Goal: Check status: Check status

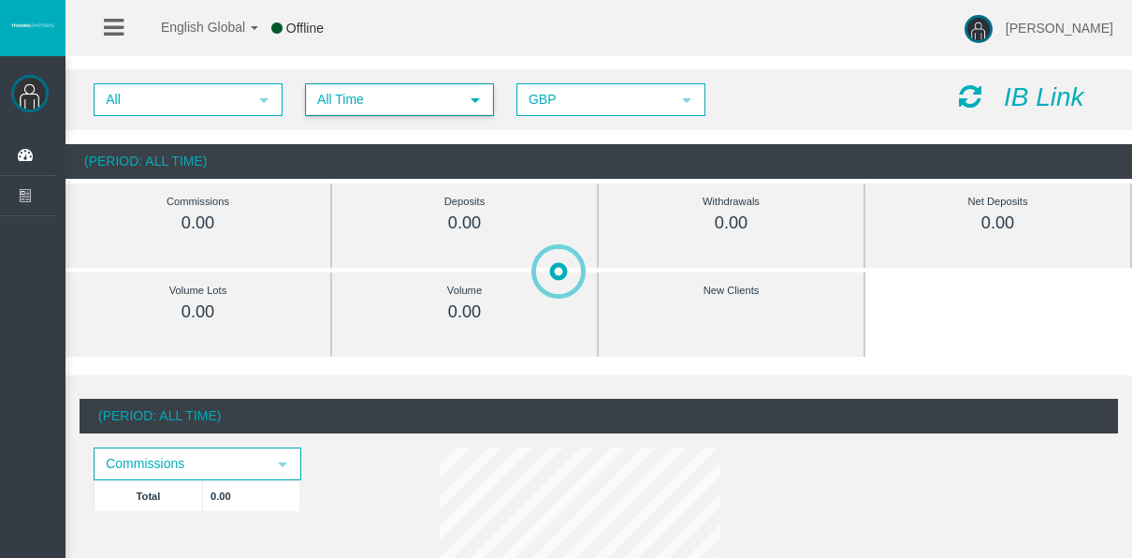
click at [409, 92] on span "All Time" at bounding box center [383, 99] width 152 height 29
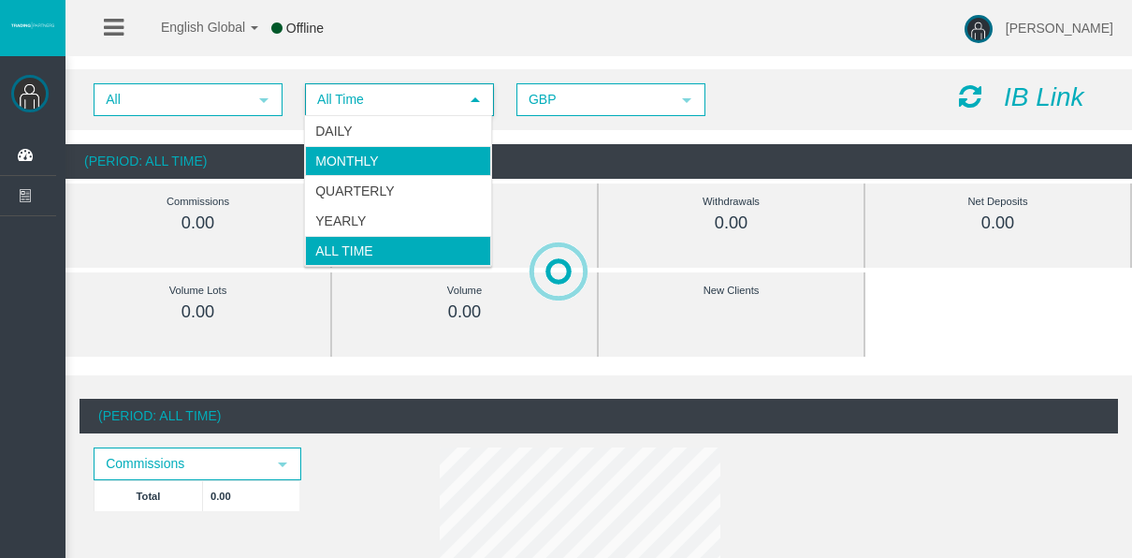
click at [411, 152] on li "Monthly" at bounding box center [398, 161] width 186 height 30
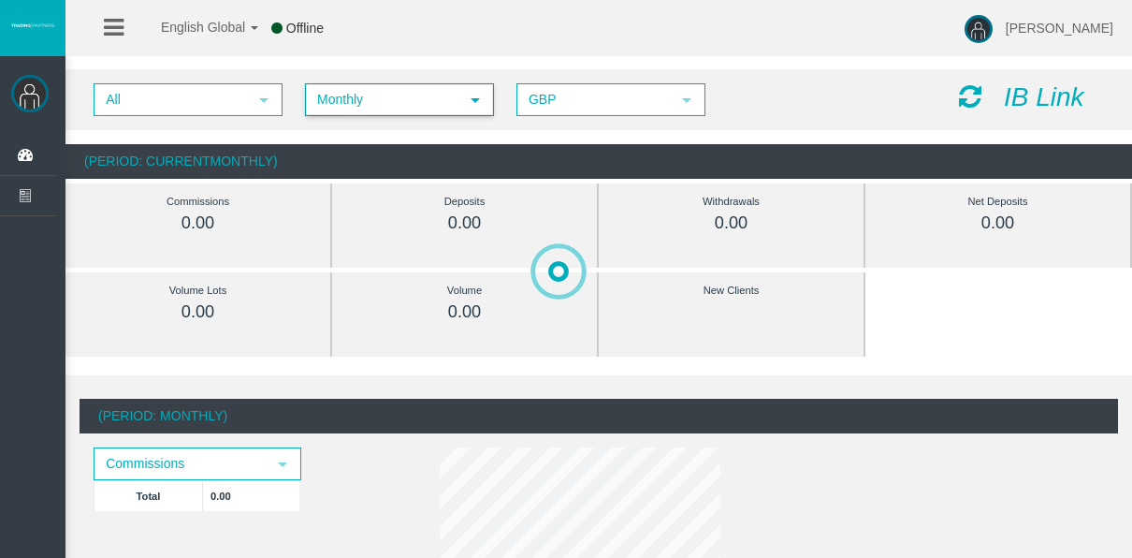
click at [399, 99] on span "Monthly" at bounding box center [383, 99] width 152 height 29
click at [577, 152] on div "(Period: CurrentMonthly)" at bounding box center [599, 161] width 1067 height 35
click at [428, 101] on span "Monthly" at bounding box center [383, 99] width 152 height 29
click at [712, 148] on div "(Period: CurrentMonthly)" at bounding box center [599, 161] width 1067 height 35
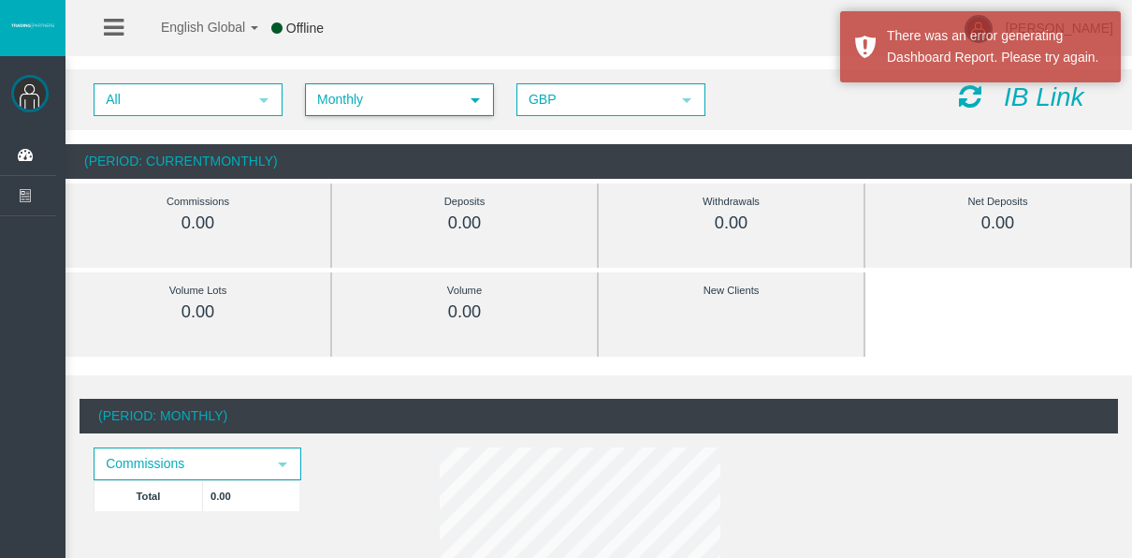
click at [412, 94] on span "Monthly" at bounding box center [383, 99] width 152 height 29
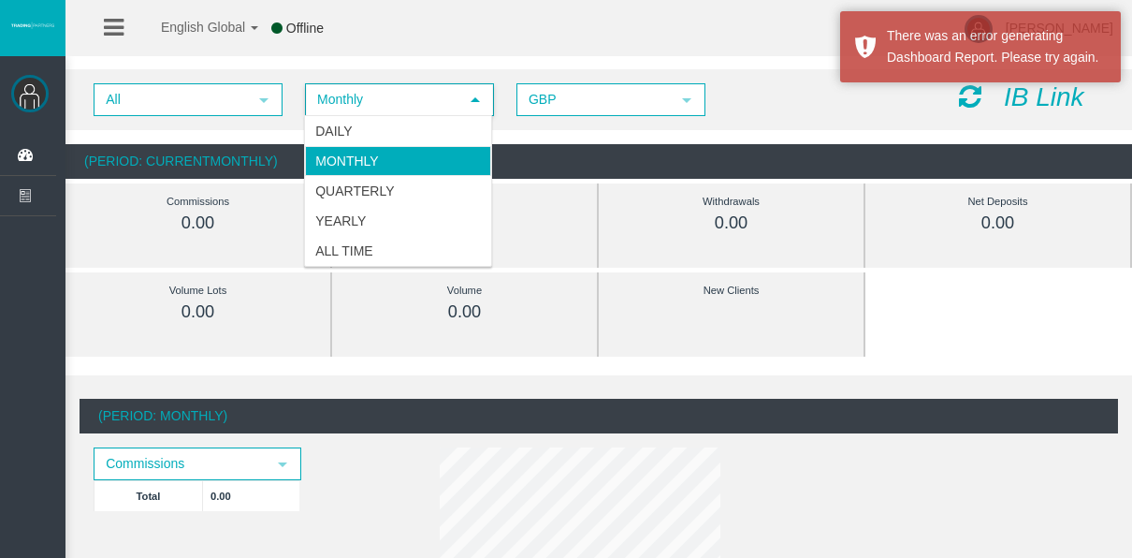
click at [412, 94] on span "Monthly" at bounding box center [383, 99] width 152 height 29
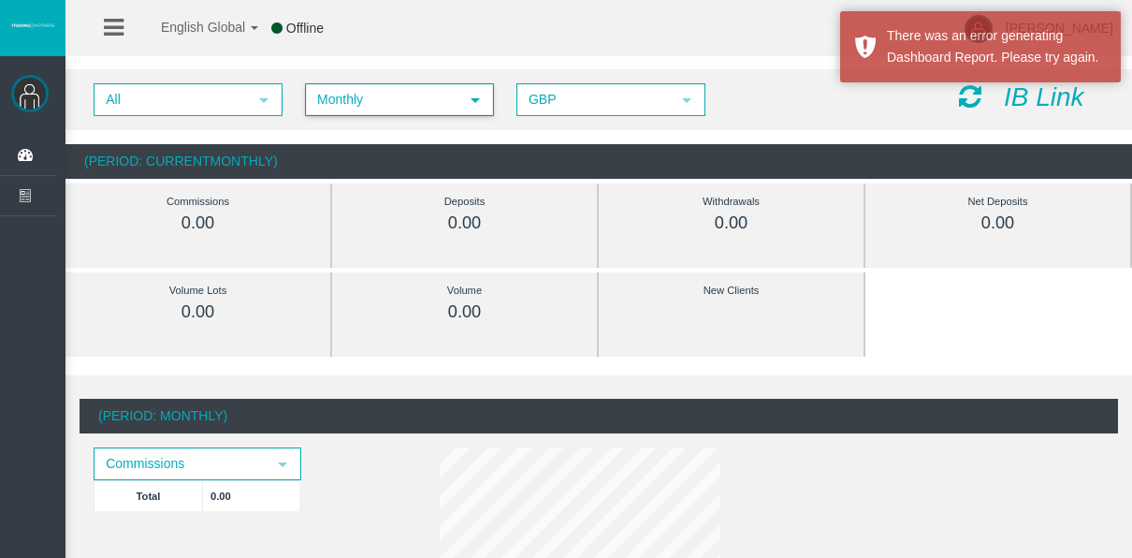
drag, startPoint x: 714, startPoint y: 161, endPoint x: 637, endPoint y: 189, distance: 81.7
click at [714, 161] on div "(Period: CurrentMonthly)" at bounding box center [599, 161] width 1067 height 35
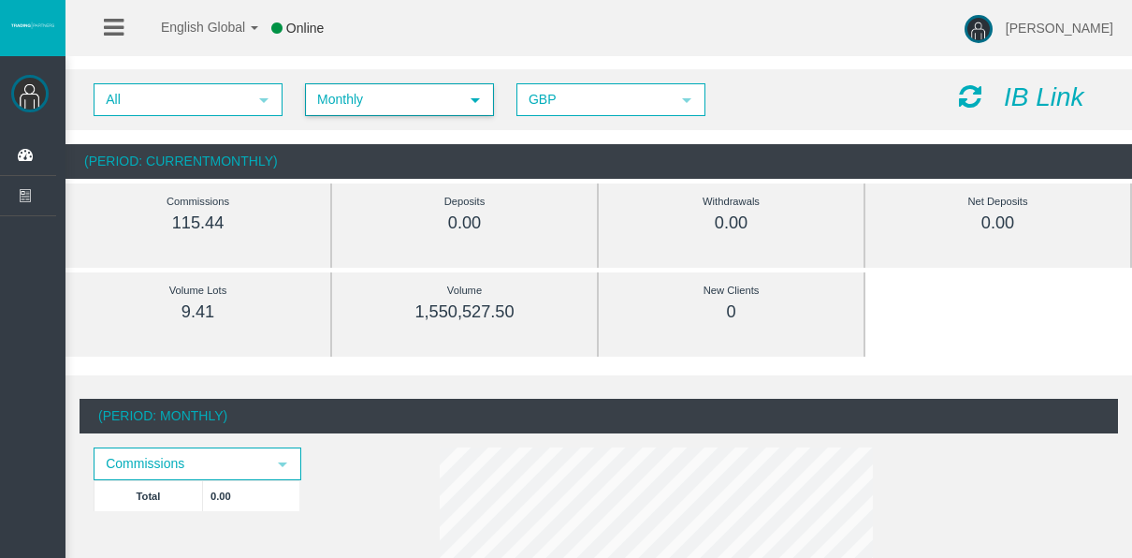
click at [360, 110] on span "Monthly" at bounding box center [383, 99] width 152 height 29
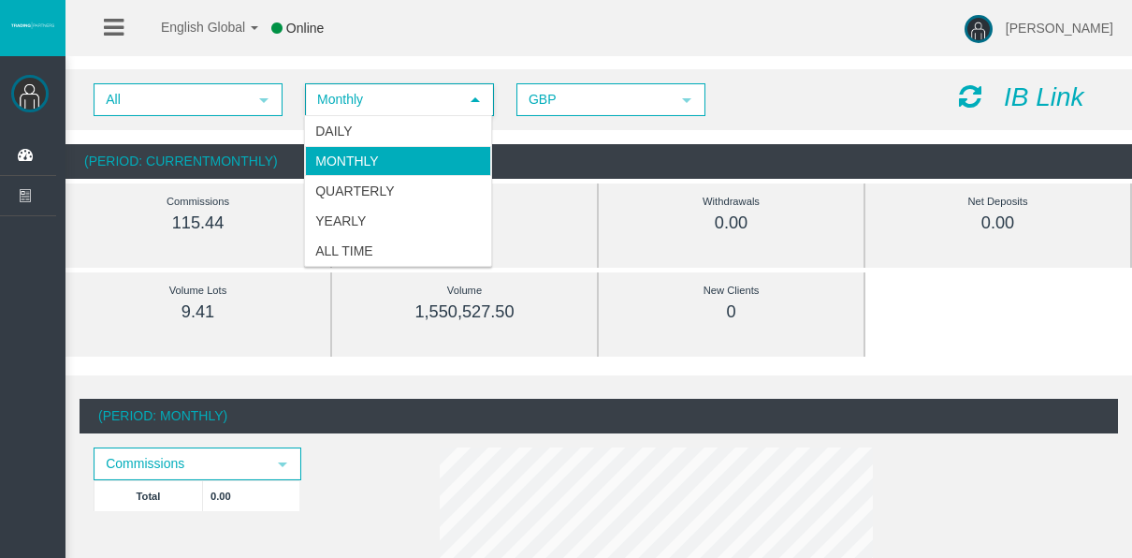
click at [363, 99] on span "Monthly" at bounding box center [383, 99] width 152 height 29
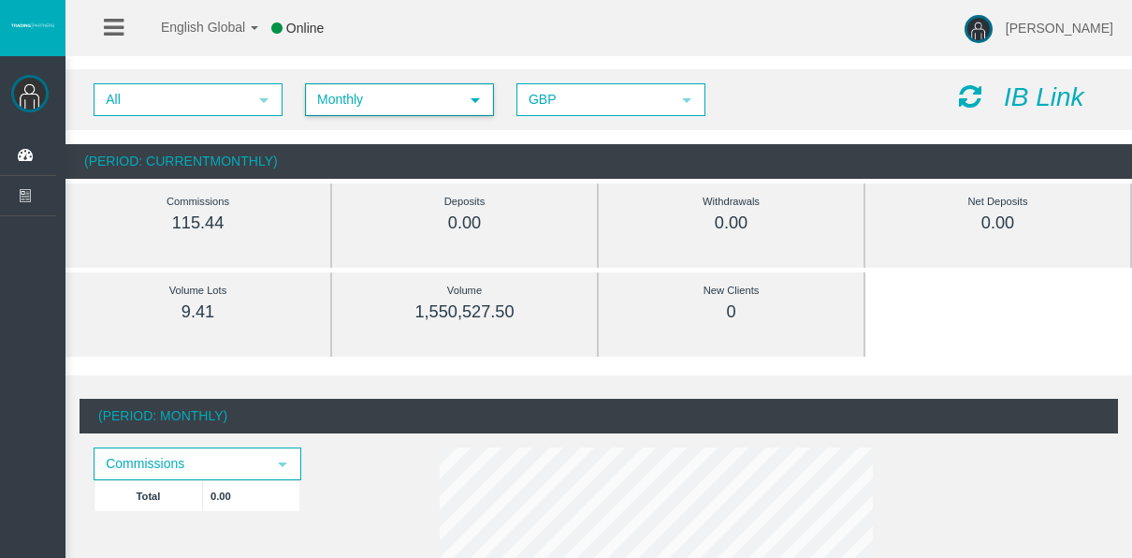
click at [363, 101] on span "Monthly" at bounding box center [383, 99] width 152 height 29
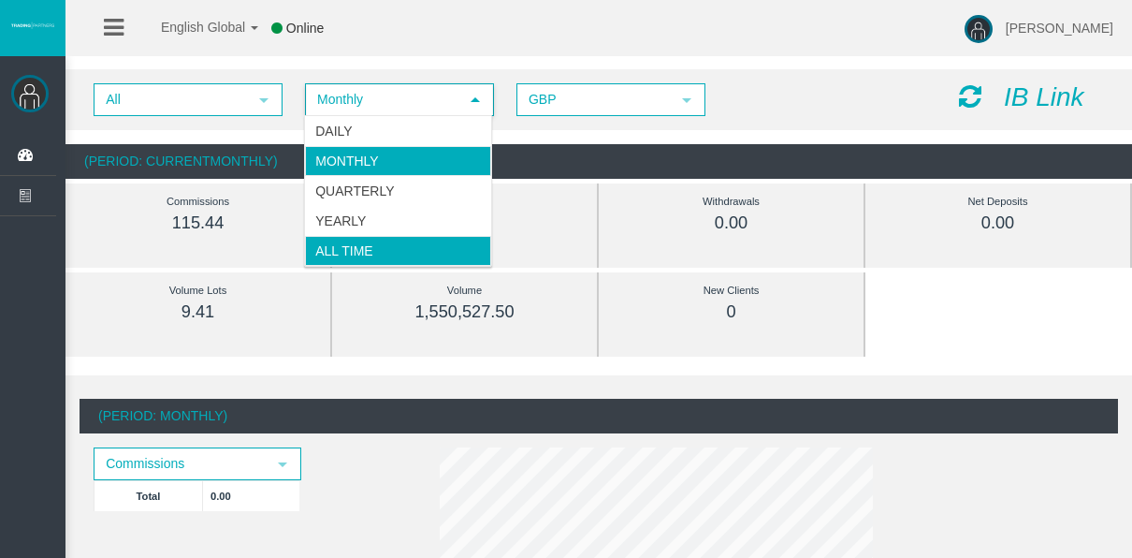
click at [362, 246] on li "All Time" at bounding box center [398, 251] width 186 height 30
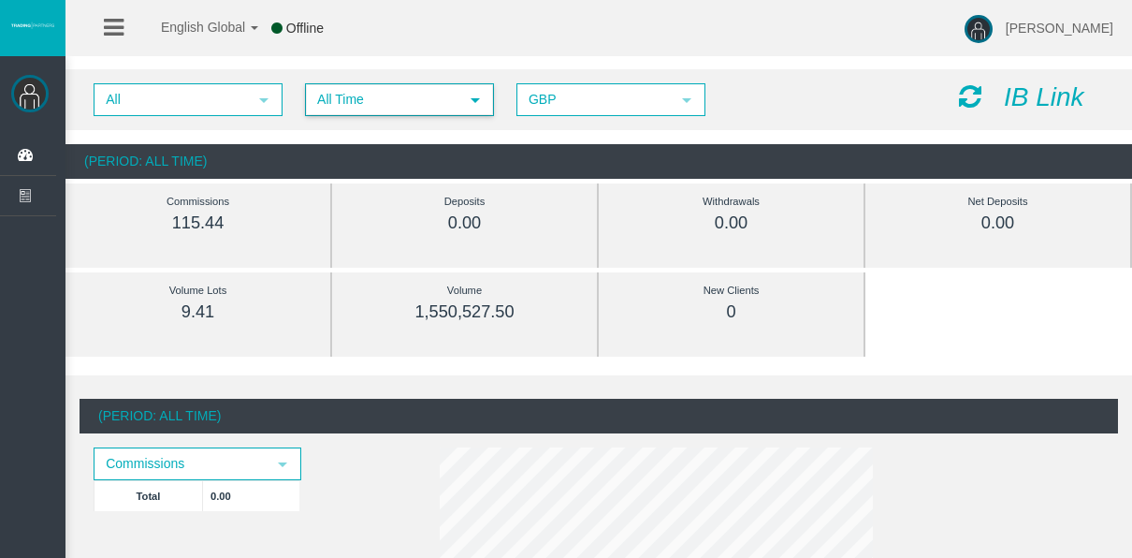
click at [274, 139] on div "All select All Time select 5 GBP select GBP IB Link (Period: All Time) Commissi…" at bounding box center [599, 124] width 1067 height 128
click at [307, 114] on span "All Time select 5" at bounding box center [399, 99] width 189 height 33
click at [239, 98] on span "All" at bounding box center [171, 99] width 152 height 29
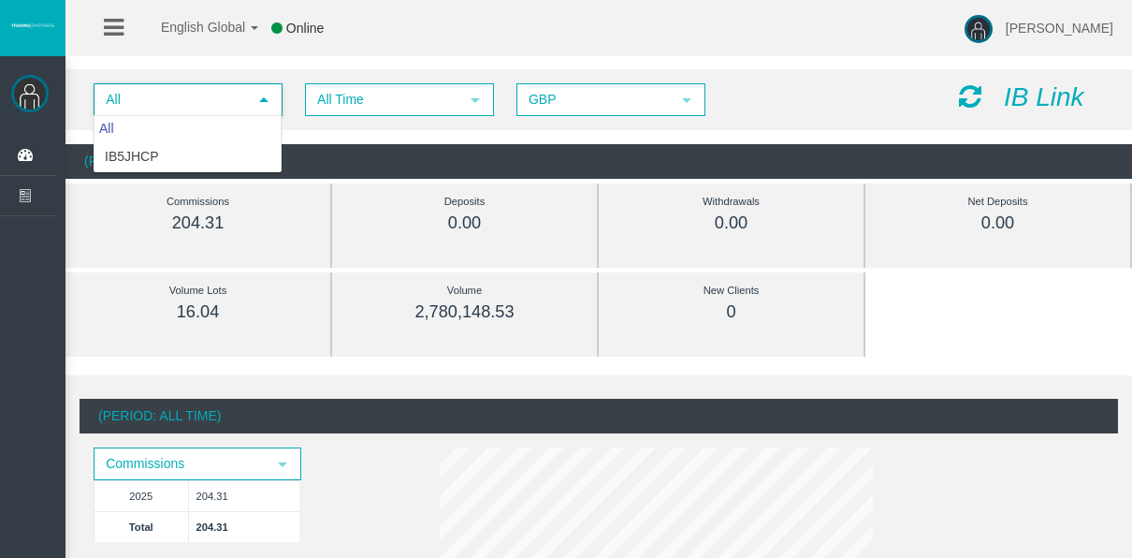
click at [239, 98] on span "All" at bounding box center [171, 99] width 152 height 29
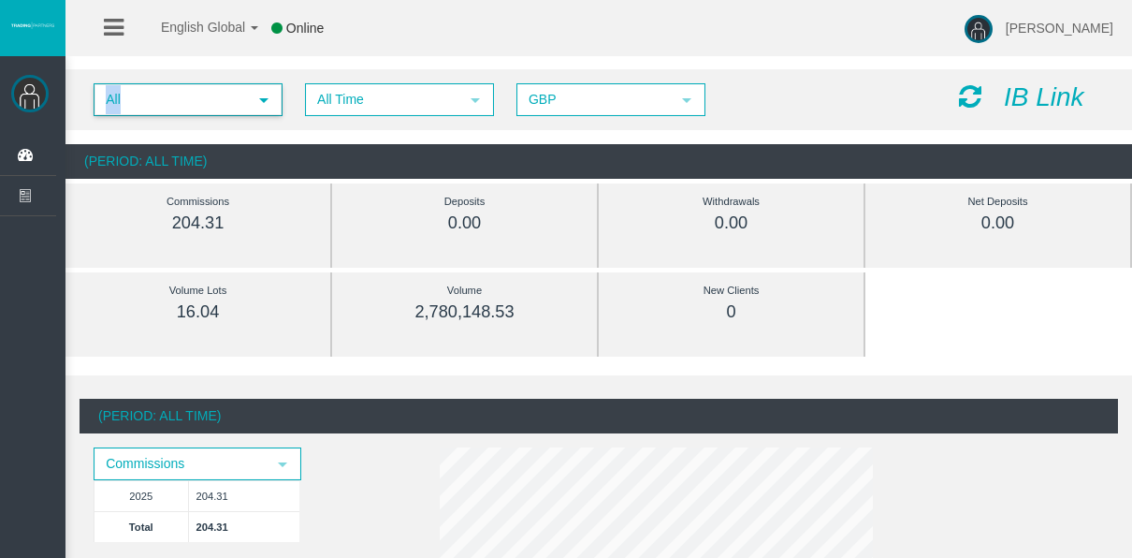
click at [239, 98] on span "All" at bounding box center [171, 99] width 152 height 29
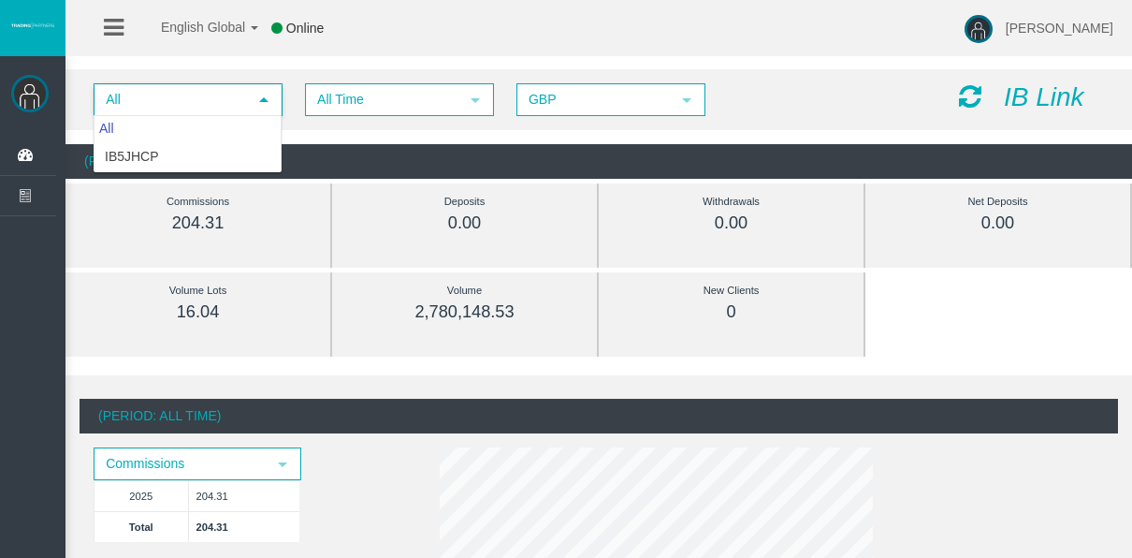
drag, startPoint x: 239, startPoint y: 98, endPoint x: 218, endPoint y: 82, distance: 26.0
click at [218, 82] on div "All select All Time select 5 GBP select GBP IB Link" at bounding box center [599, 99] width 1067 height 61
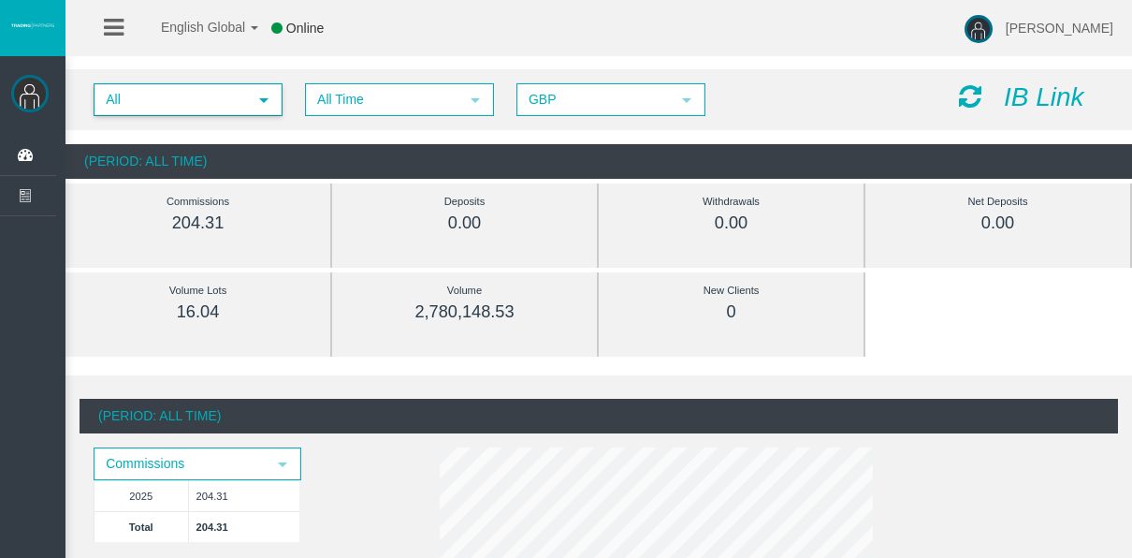
click at [189, 97] on span "All" at bounding box center [171, 99] width 152 height 29
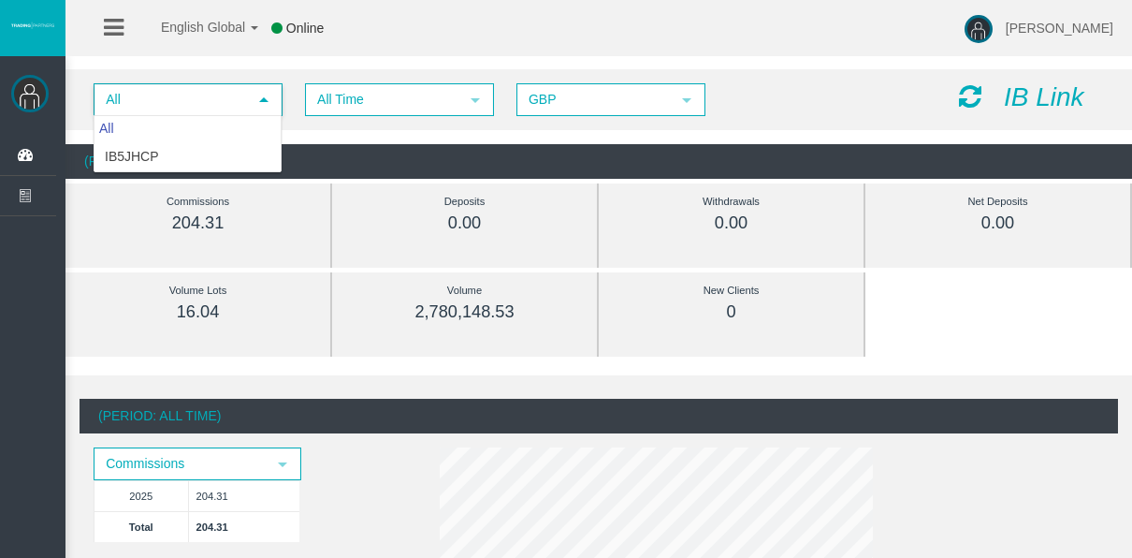
click at [189, 97] on span "All" at bounding box center [171, 99] width 152 height 29
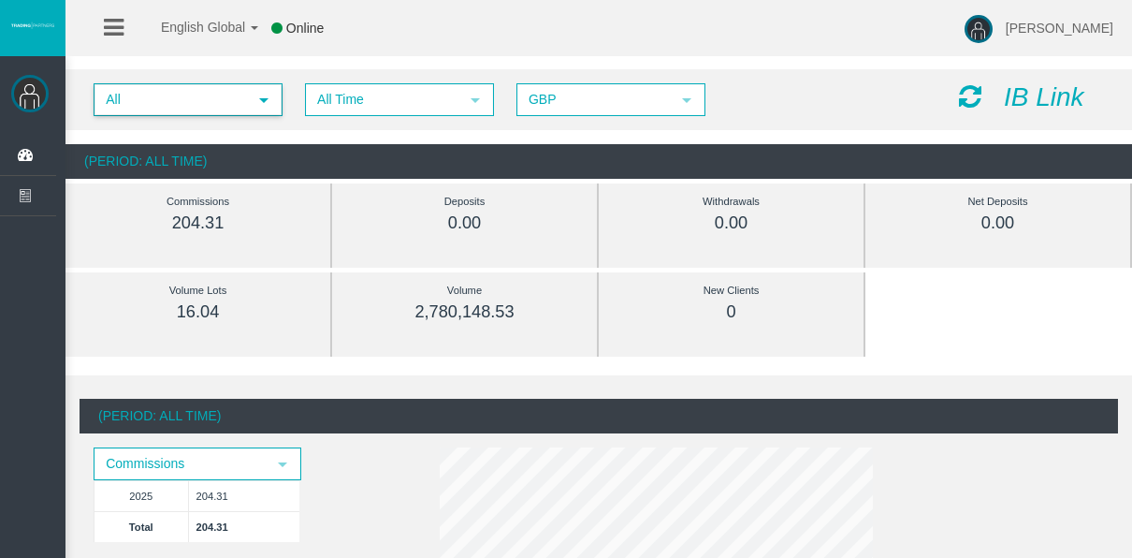
click at [219, 138] on div "All select All Time select 5 GBP select GBP IB Link (Period: All Time) Commissi…" at bounding box center [599, 124] width 1067 height 128
